Goal: Task Accomplishment & Management: Manage account settings

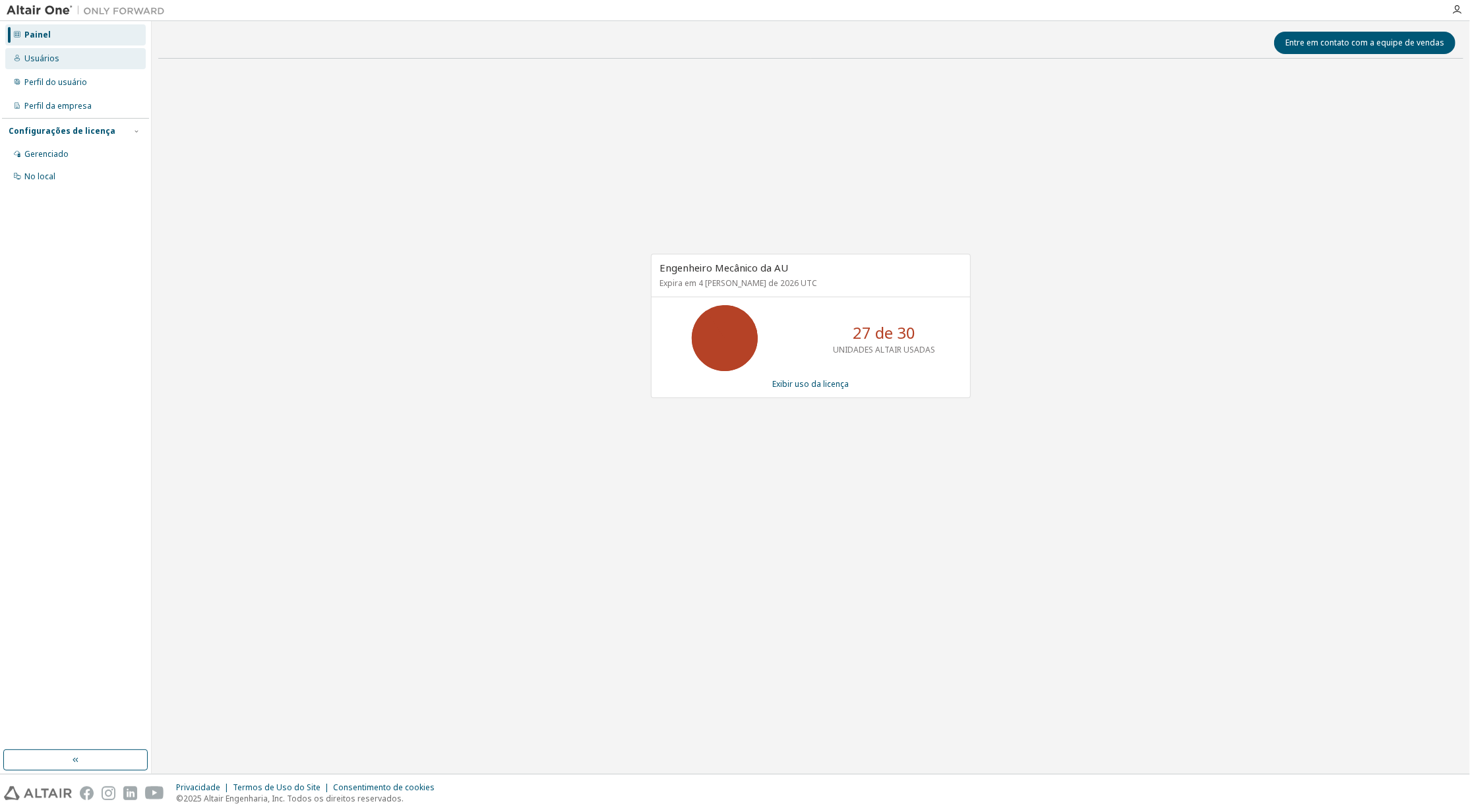
click at [38, 58] on div "Usuários" at bounding box center [42, 58] width 35 height 11
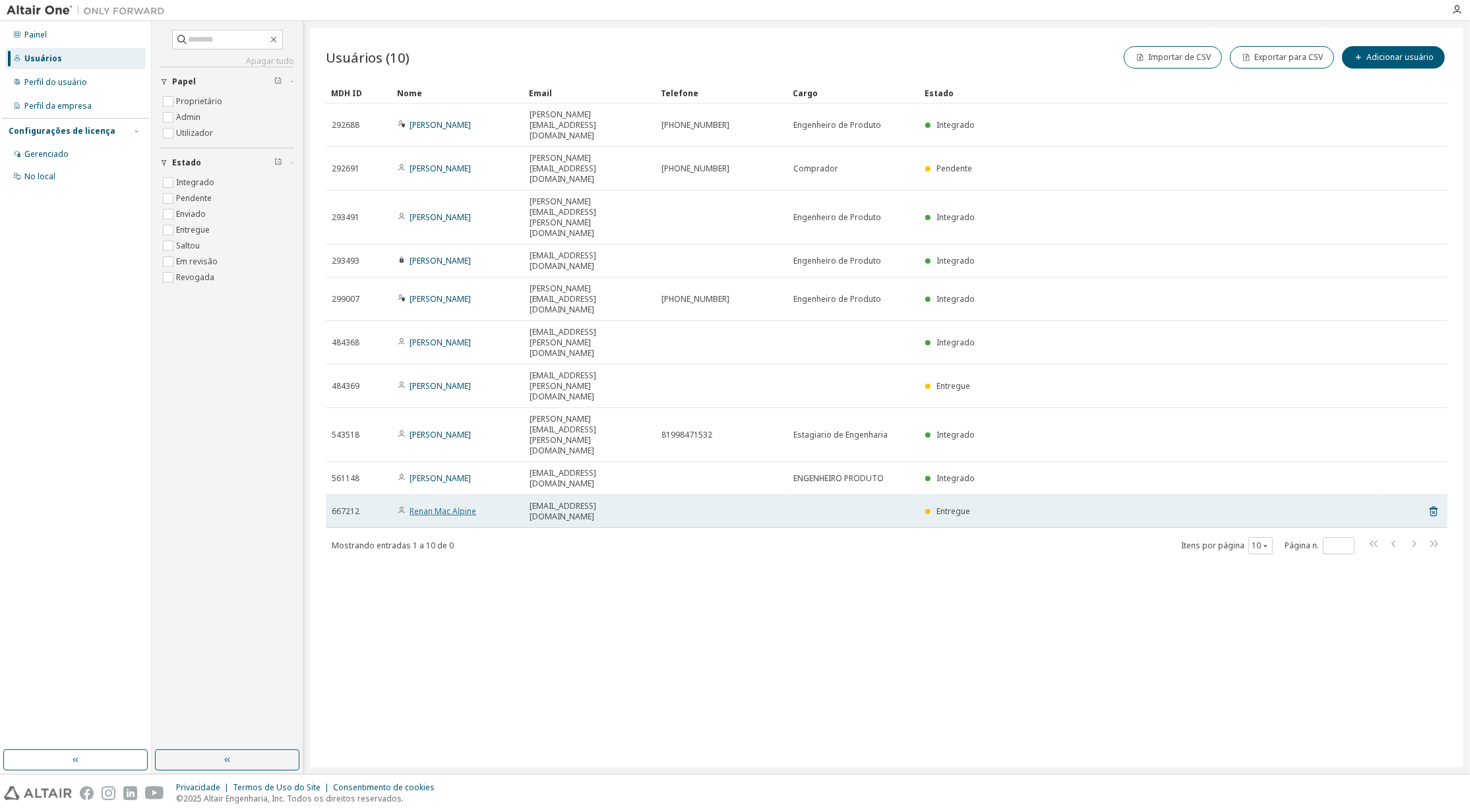
click at [436, 506] on link "Renan Mac Alpine" at bounding box center [442, 512] width 66 height 11
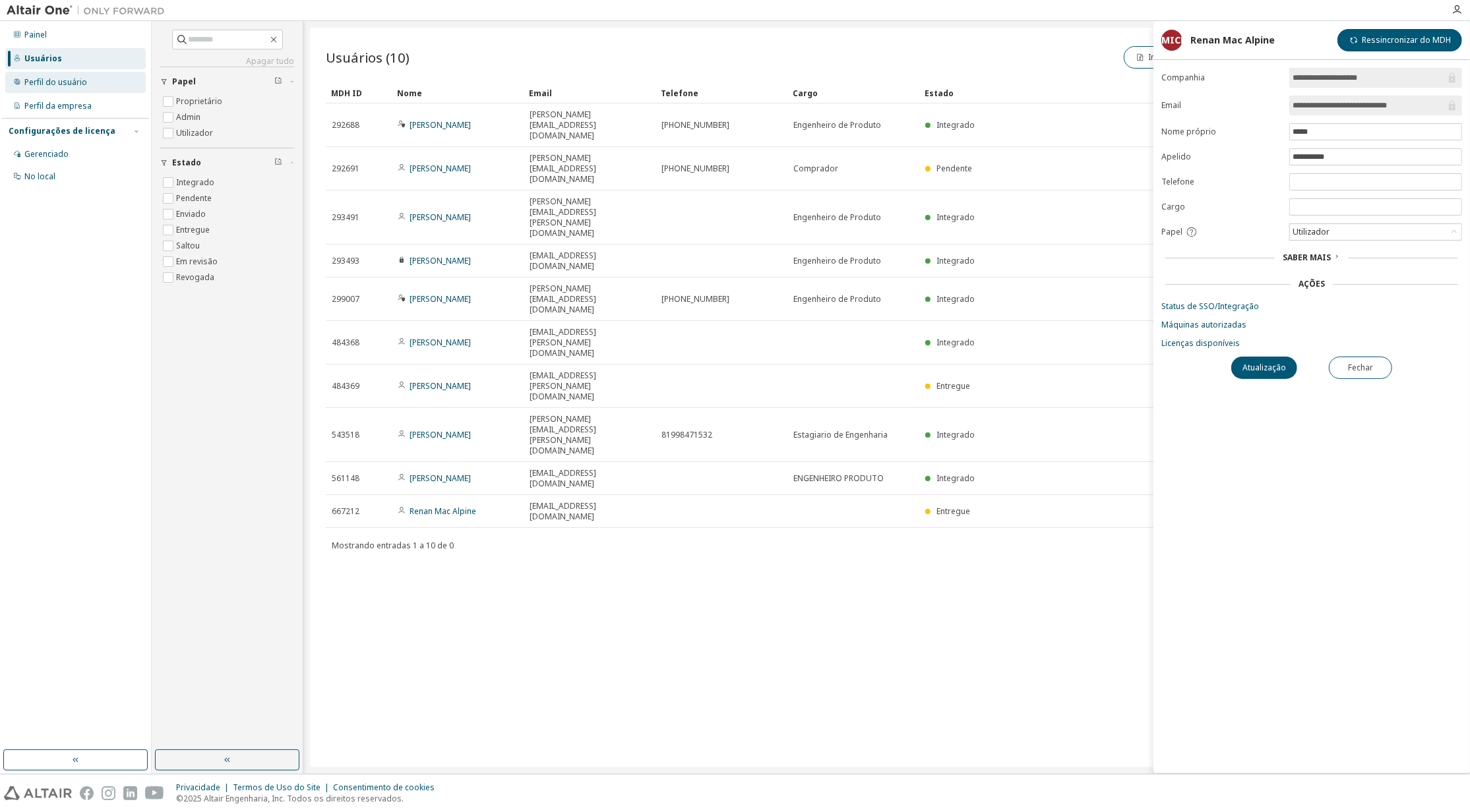
click at [50, 83] on div "Perfil do usuário" at bounding box center [56, 82] width 62 height 11
